Goal: Information Seeking & Learning: Find specific fact

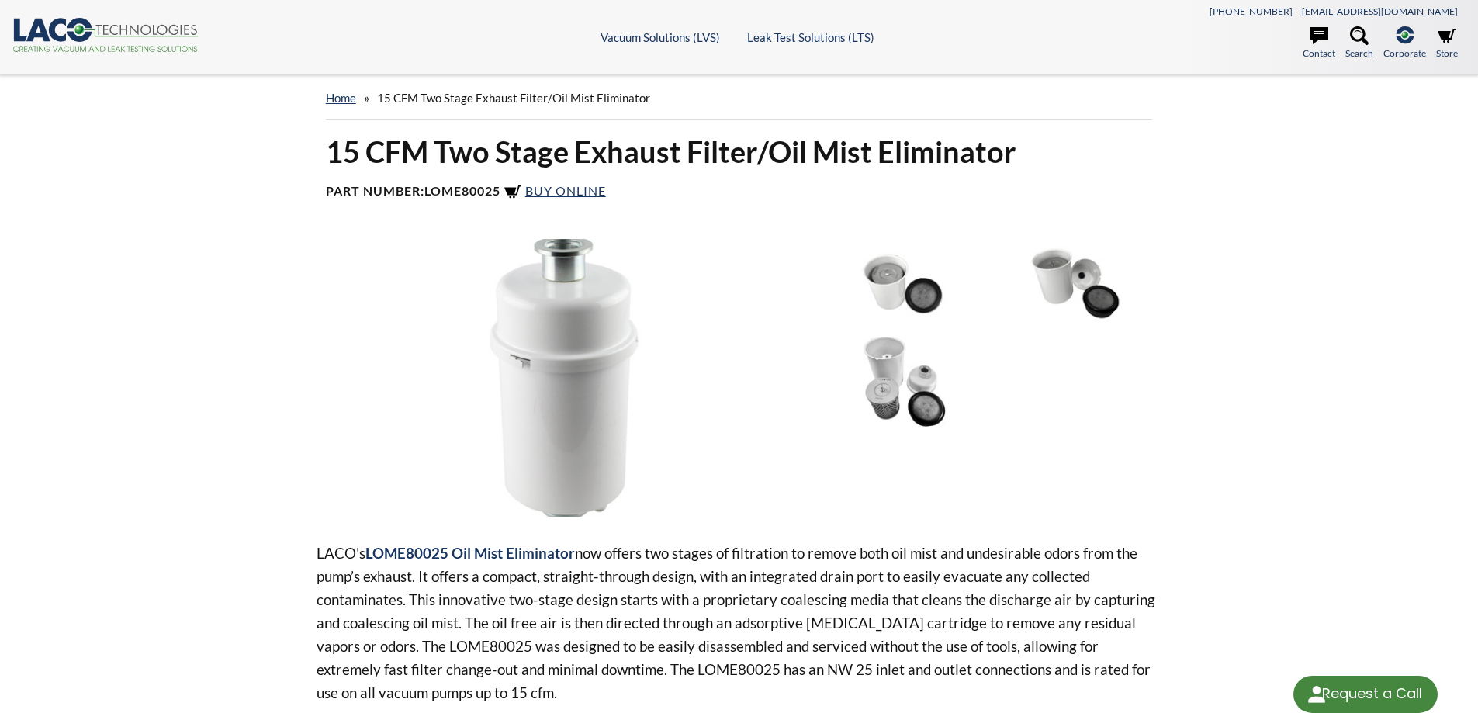
select select "Widget de idiomas del Traductor"
click at [601, 338] on img at bounding box center [563, 378] width 495 height 278
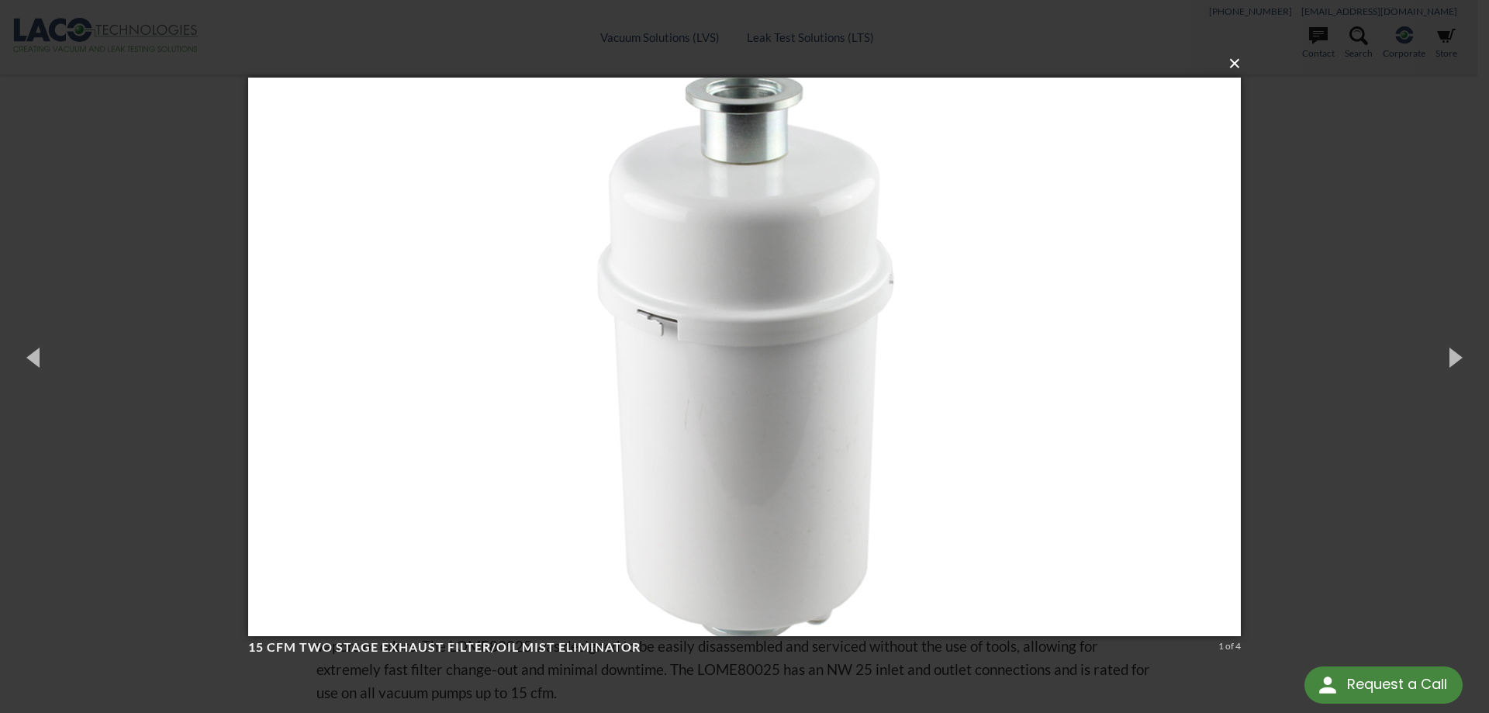
click at [1235, 62] on button "×" at bounding box center [749, 64] width 993 height 34
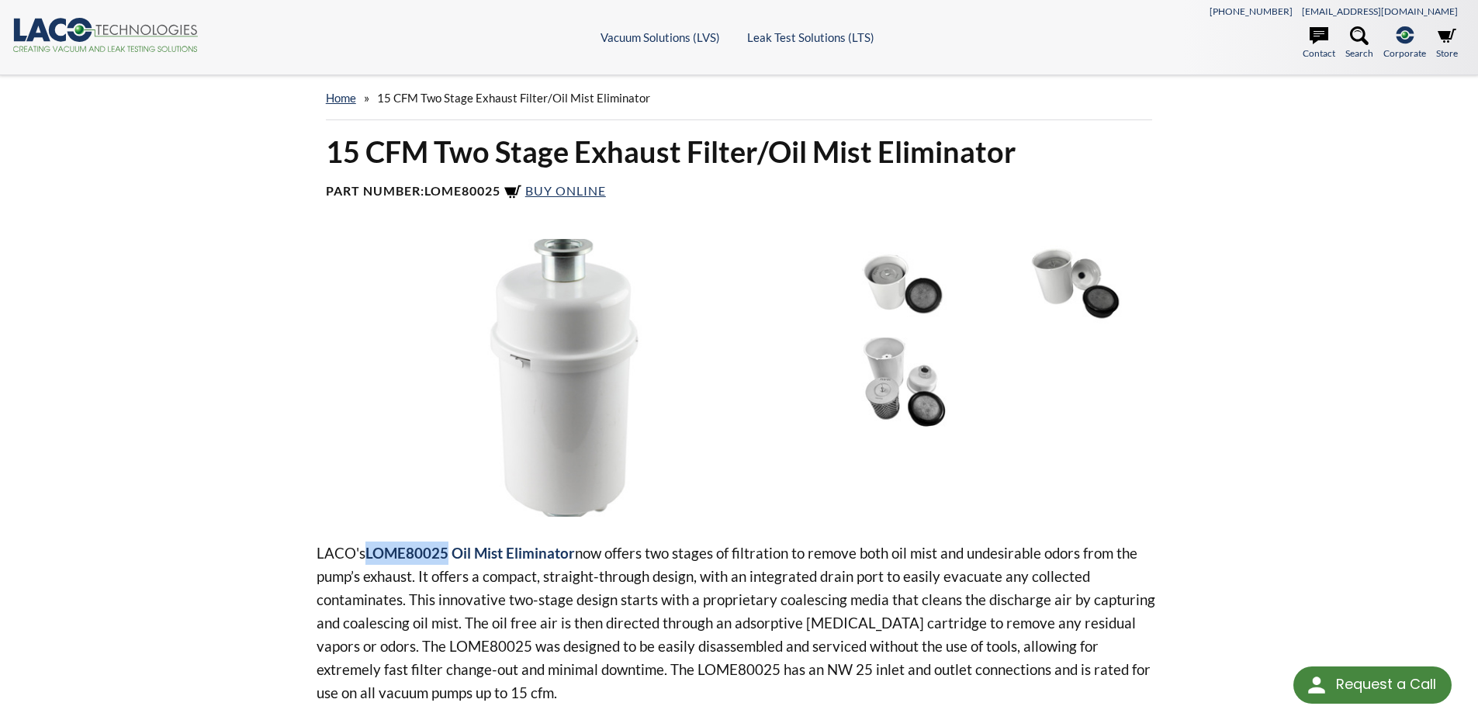
drag, startPoint x: 369, startPoint y: 551, endPoint x: 449, endPoint y: 545, distance: 80.1
click at [449, 545] on span "LOME80025 Oil Mist Eliminator" at bounding box center [469, 553] width 209 height 18
copy span "LOME80025"
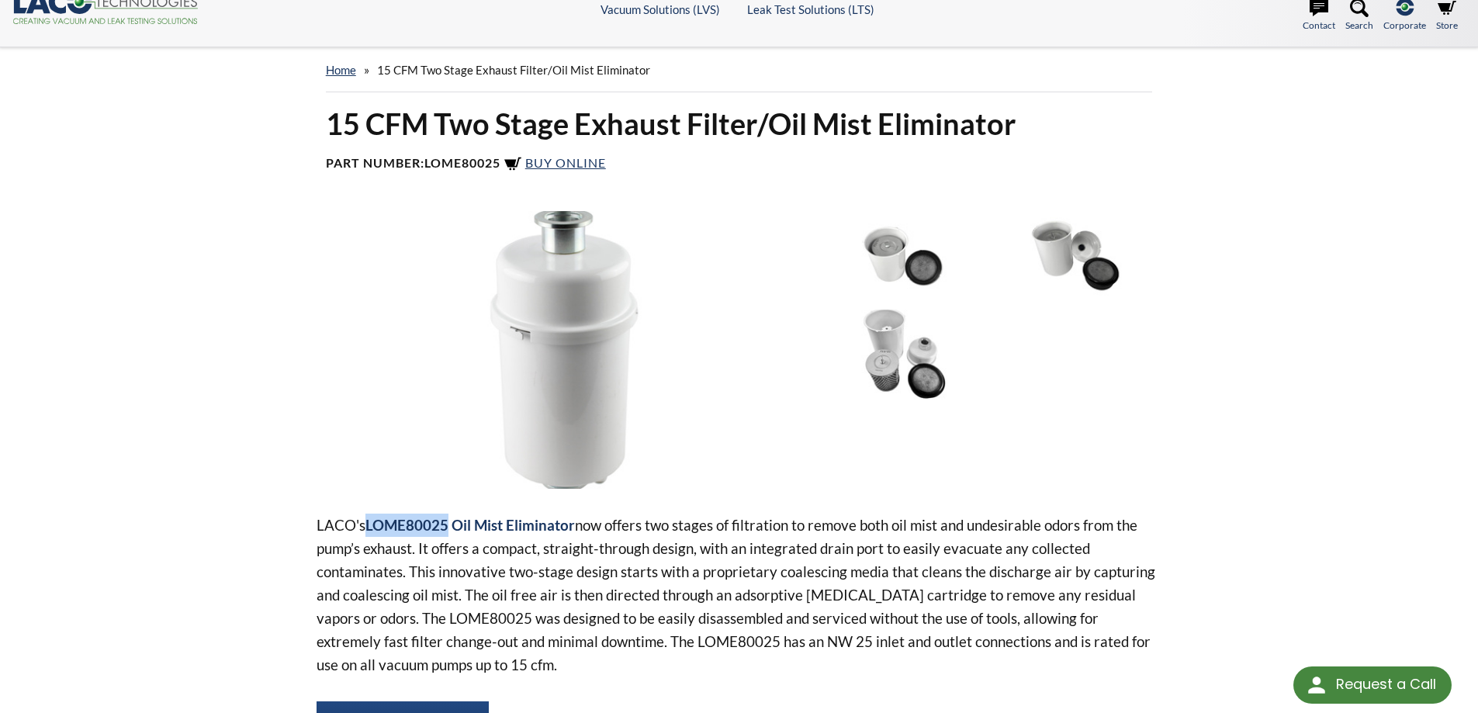
scroll to position [78, 0]
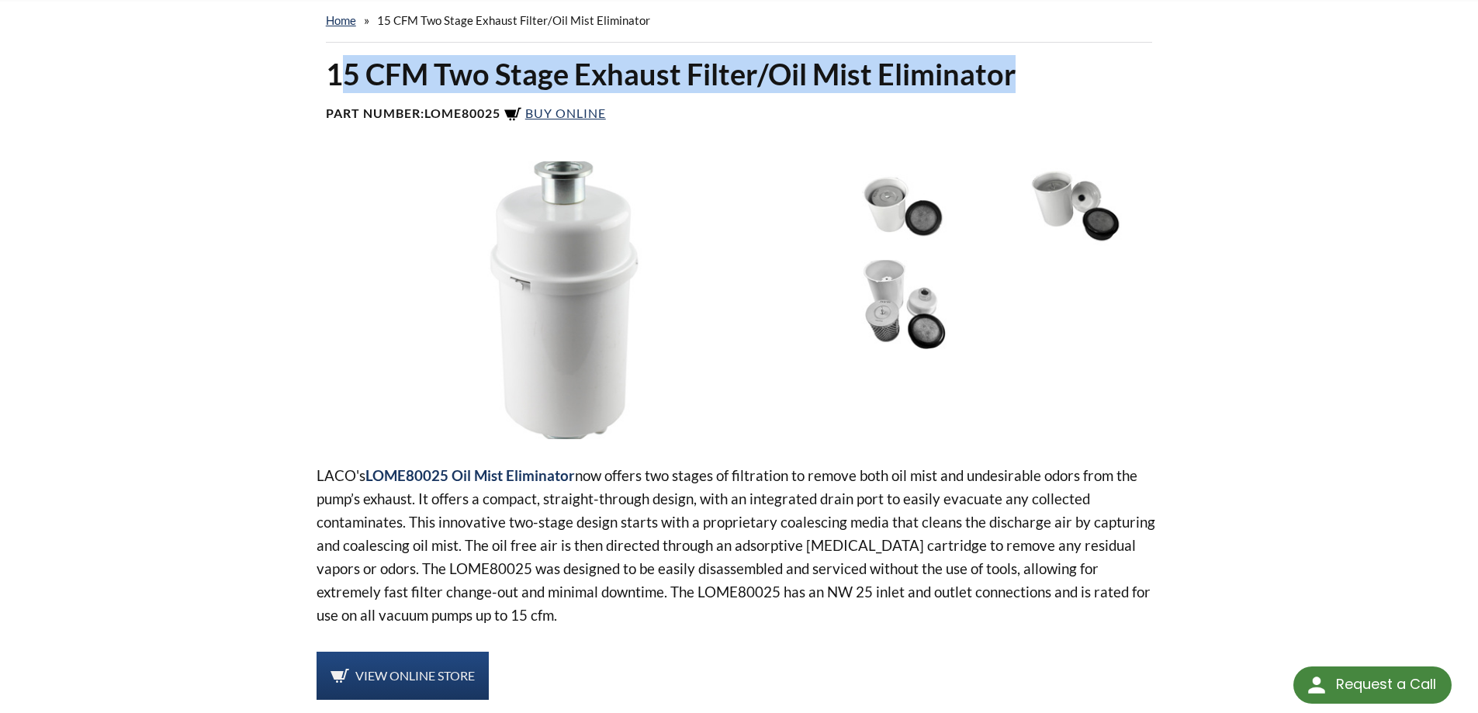
drag, startPoint x: 334, startPoint y: 69, endPoint x: 1017, endPoint y: 56, distance: 682.7
click at [1017, 56] on h1 "15 CFM Two Stage Exhaust Filter/Oil Mist Eliminator" at bounding box center [739, 74] width 827 height 38
click at [952, 81] on h1 "15 CFM Two Stage Exhaust Filter/Oil Mist Eliminator" at bounding box center [739, 74] width 827 height 38
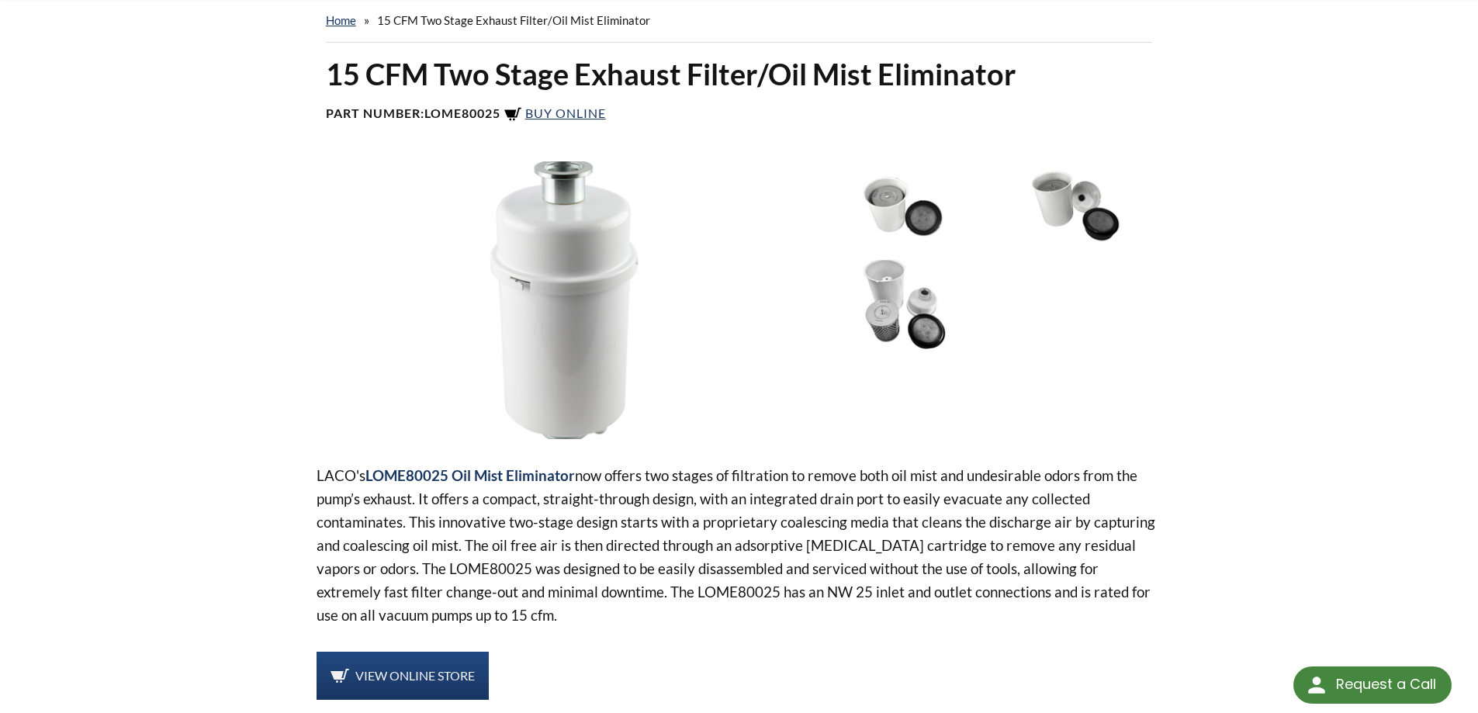
click at [314, 84] on div "15 CFM Two Stage Exhaust Filter/Oil Mist Eliminator Part Number: LOME80025 Buy …" at bounding box center [739, 692] width 993 height 1274
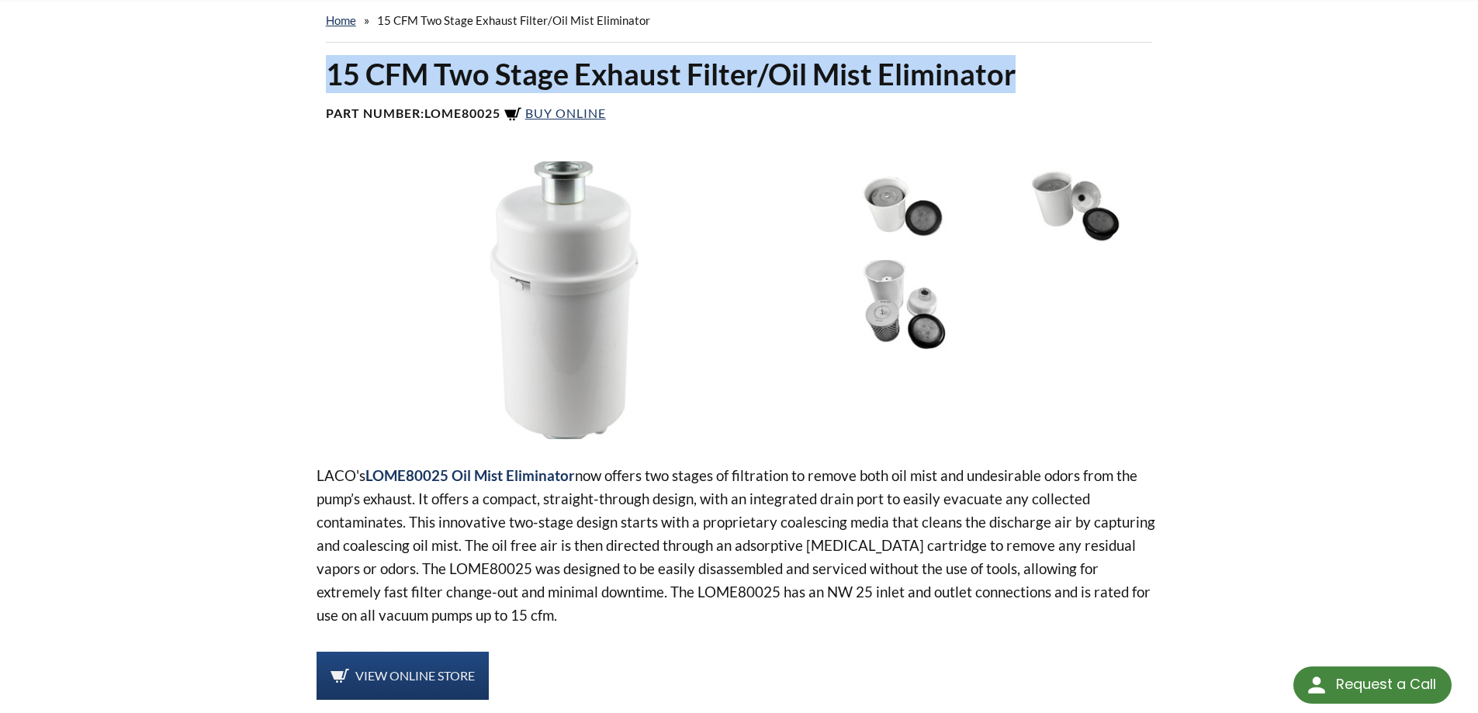
drag, startPoint x: 344, startPoint y: 66, endPoint x: 1065, endPoint y: 69, distance: 720.6
click at [1065, 69] on h1 "15 CFM Two Stage Exhaust Filter/Oil Mist Eliminator" at bounding box center [739, 74] width 827 height 38
copy h1 "15 CFM Two Stage Exhaust Filter/Oil Mist Eliminator"
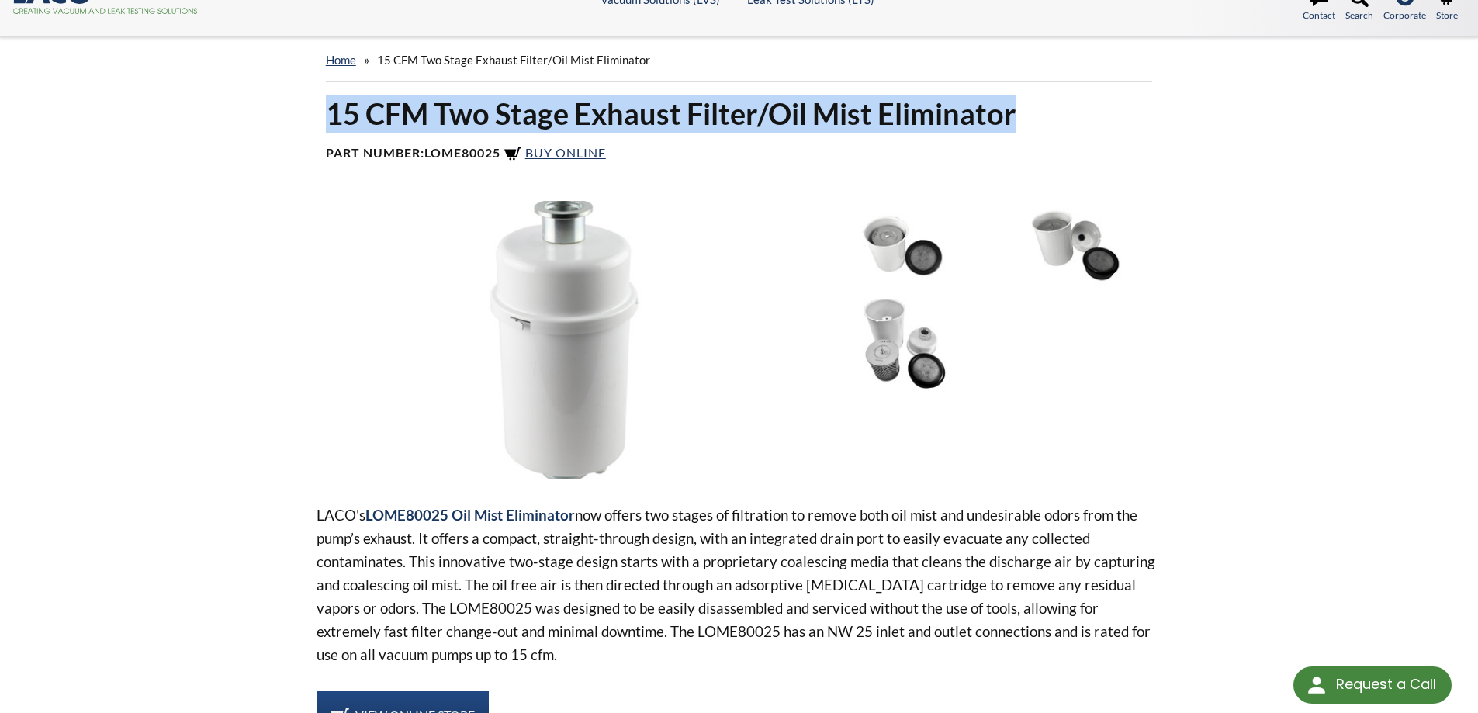
scroll to position [0, 0]
